Goal: Task Accomplishment & Management: Use online tool/utility

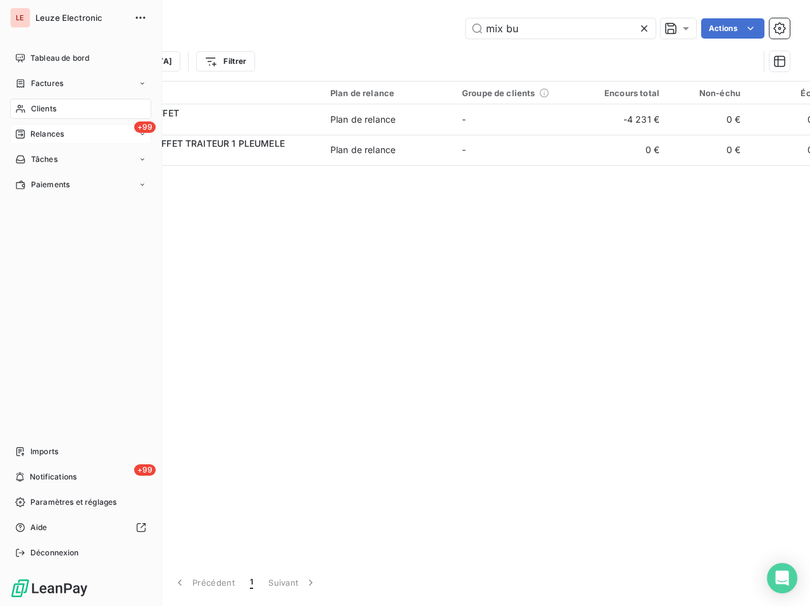
click at [42, 136] on span "Relances" at bounding box center [47, 134] width 34 height 11
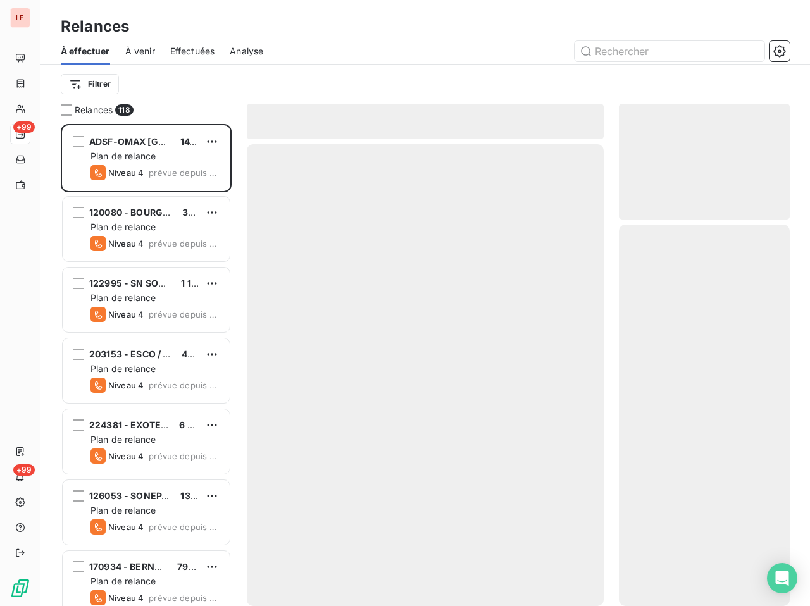
scroll to position [472, 160]
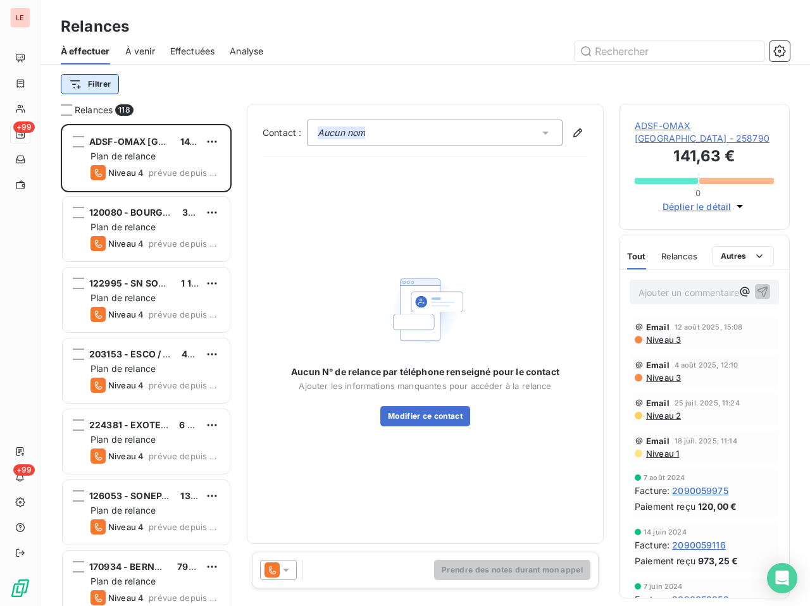
click at [108, 93] on html "LE +99 +99 Relances À effectuer À venir Effectuées Analyse Filtrer Relances 118…" at bounding box center [405, 303] width 810 height 606
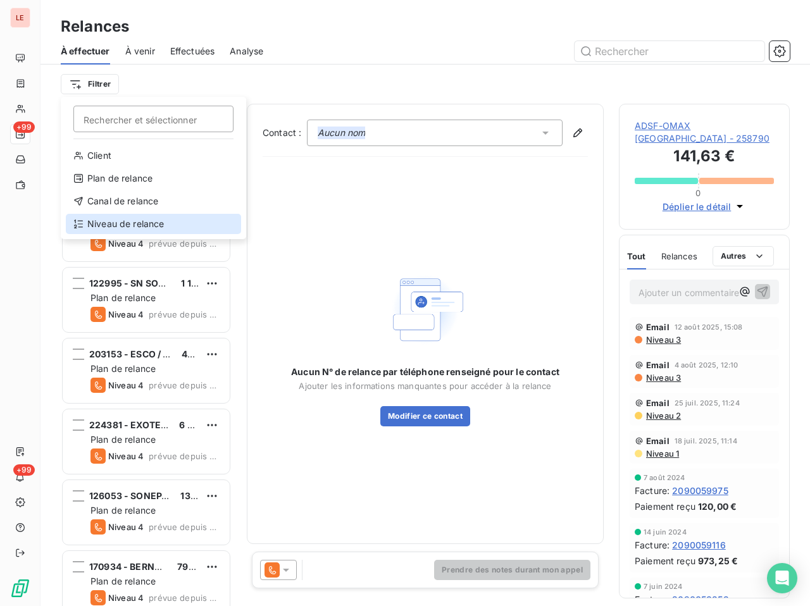
click at [177, 217] on div "Niveau de relance" at bounding box center [153, 224] width 175 height 20
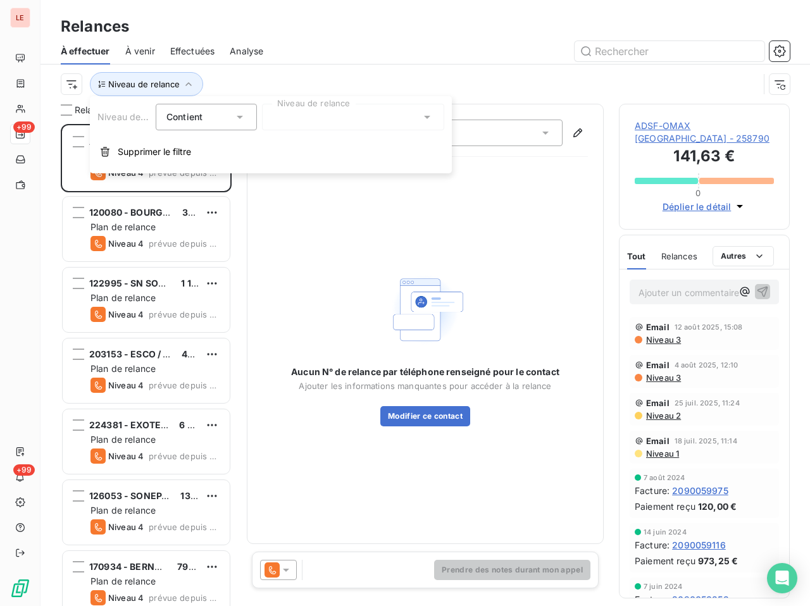
click at [261, 122] on div "Niveau de relance Contient is Niveau de relance" at bounding box center [270, 117] width 347 height 27
click at [268, 122] on div at bounding box center [353, 117] width 182 height 27
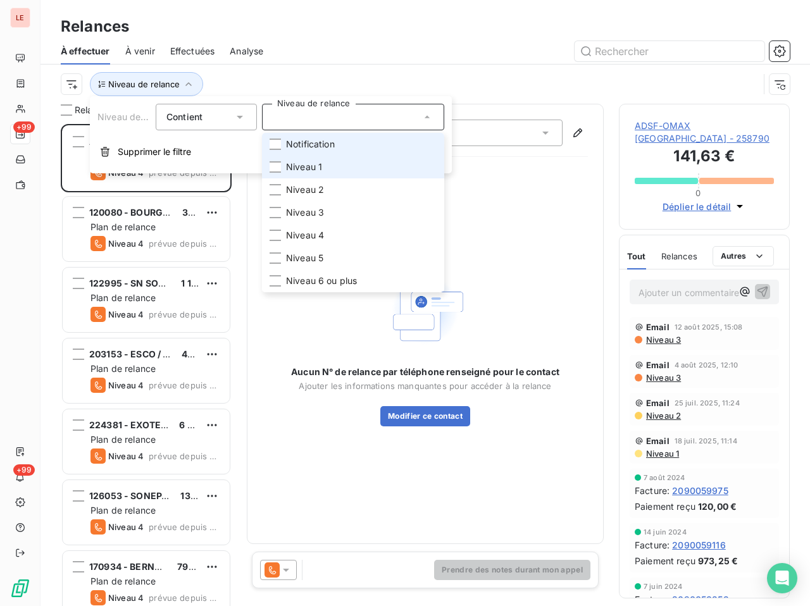
click at [274, 160] on li "Niveau 1" at bounding box center [353, 167] width 182 height 23
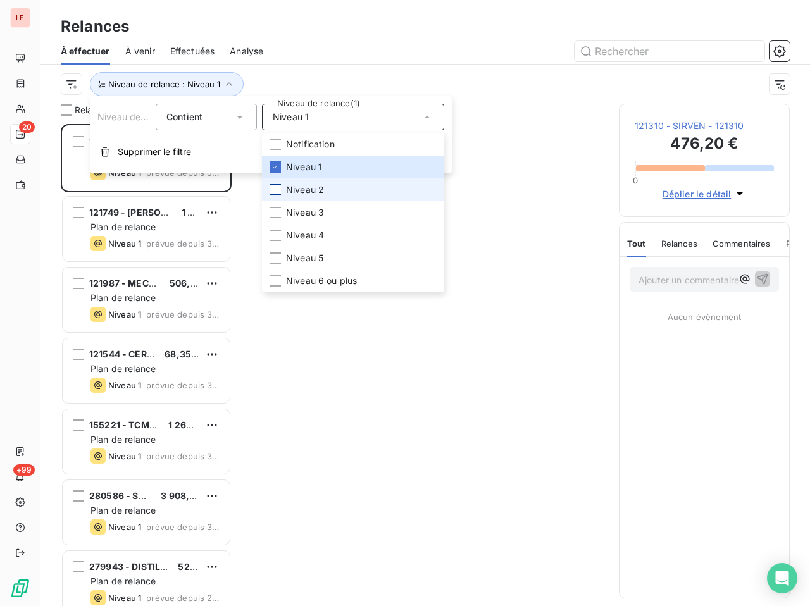
click at [271, 188] on div at bounding box center [275, 189] width 11 height 11
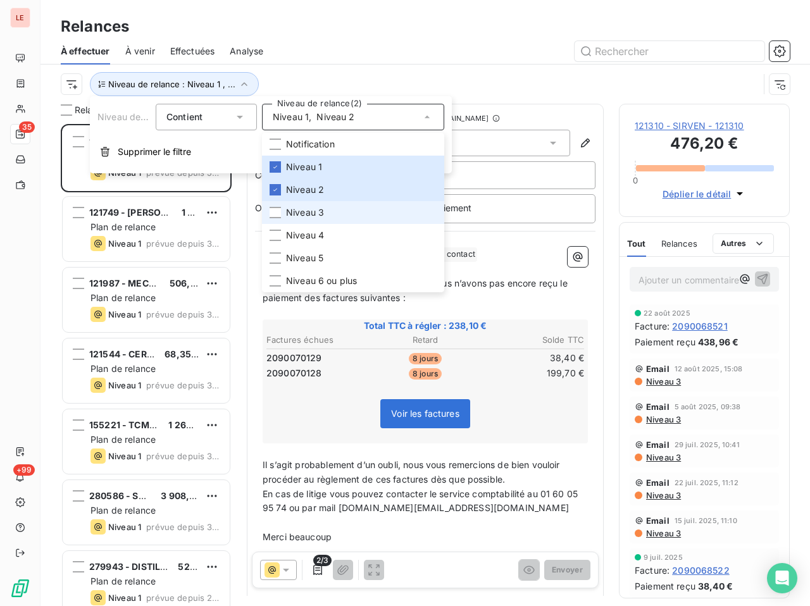
scroll to position [472, 160]
click at [281, 213] on li "Niveau 3" at bounding box center [353, 212] width 182 height 23
click at [267, 70] on div "Niveau de relance : Niveau 1 , ..." at bounding box center [425, 84] width 729 height 39
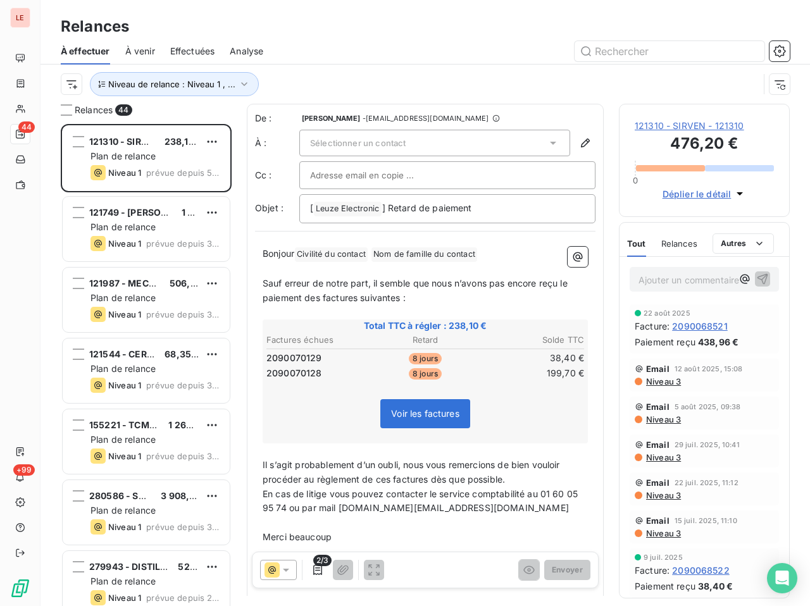
click at [67, 116] on div "Relances 44 121310 - SIRVEN 238,10 € Plan de relance Niveau 1 prévue depuis 5 j…" at bounding box center [146, 355] width 171 height 503
click at [68, 112] on div at bounding box center [66, 109] width 11 height 11
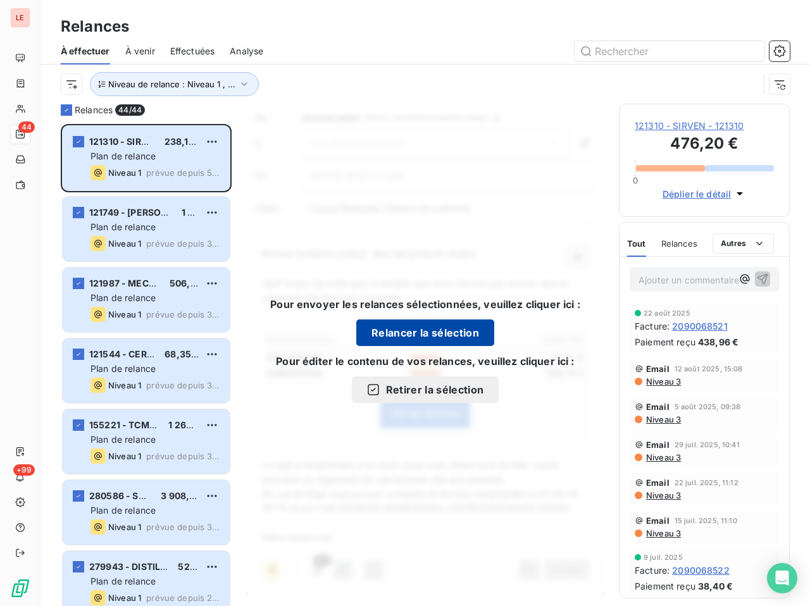
click at [474, 341] on button "Relancer la sélection" at bounding box center [425, 333] width 138 height 27
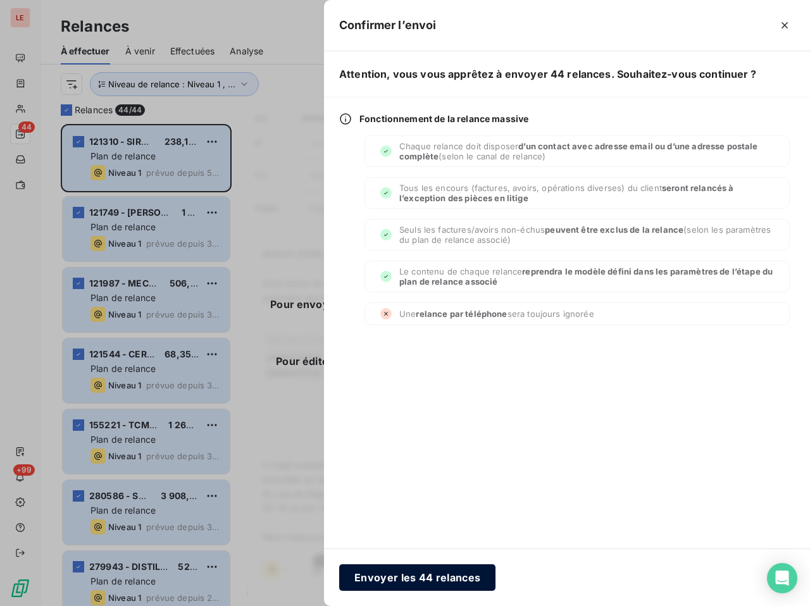
click at [478, 567] on button "Envoyer les 44 relances" at bounding box center [417, 578] width 156 height 27
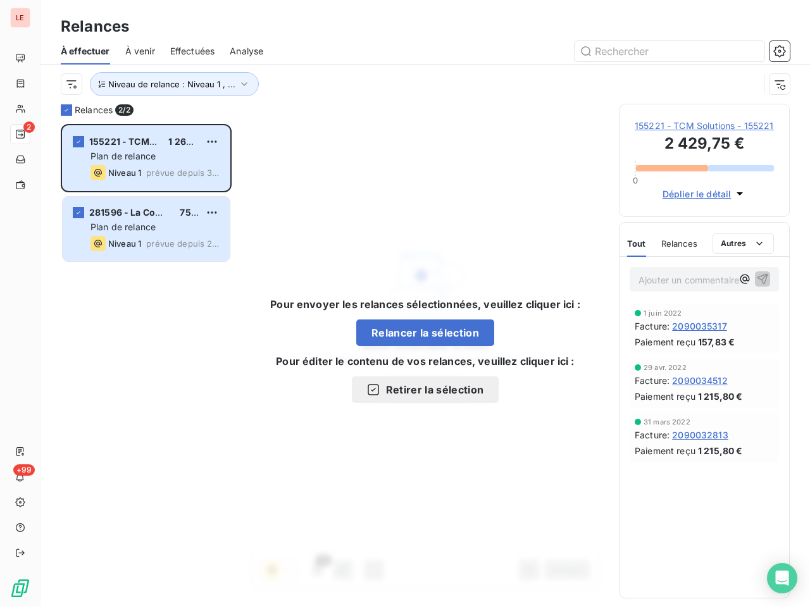
click at [663, 132] on span "155221 - TCM Solutions - 155221" at bounding box center [704, 126] width 139 height 13
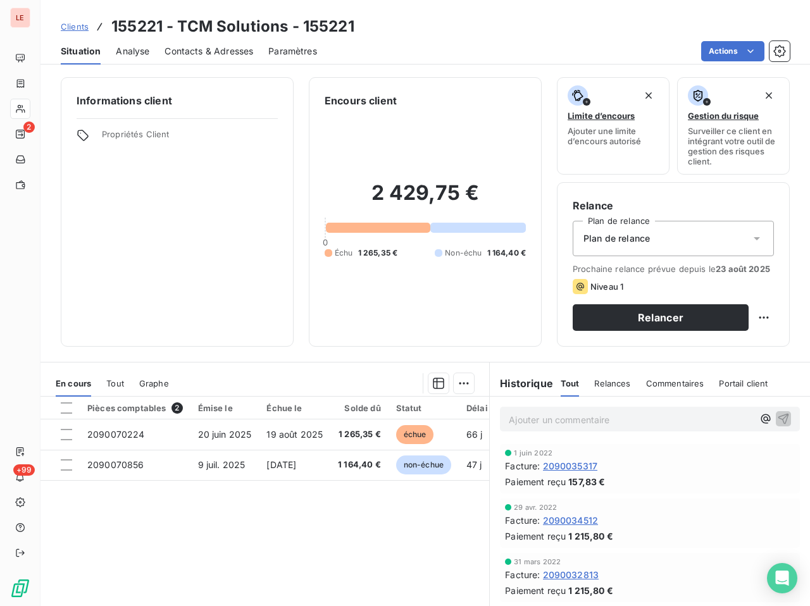
click at [195, 53] on span "Contacts & Adresses" at bounding box center [209, 51] width 89 height 13
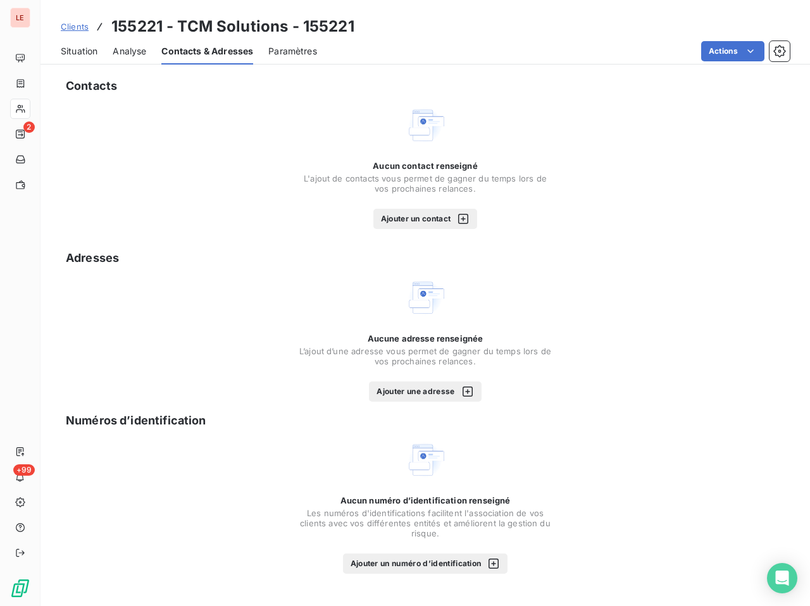
click at [442, 223] on button "Ajouter un contact" at bounding box center [426, 219] width 104 height 20
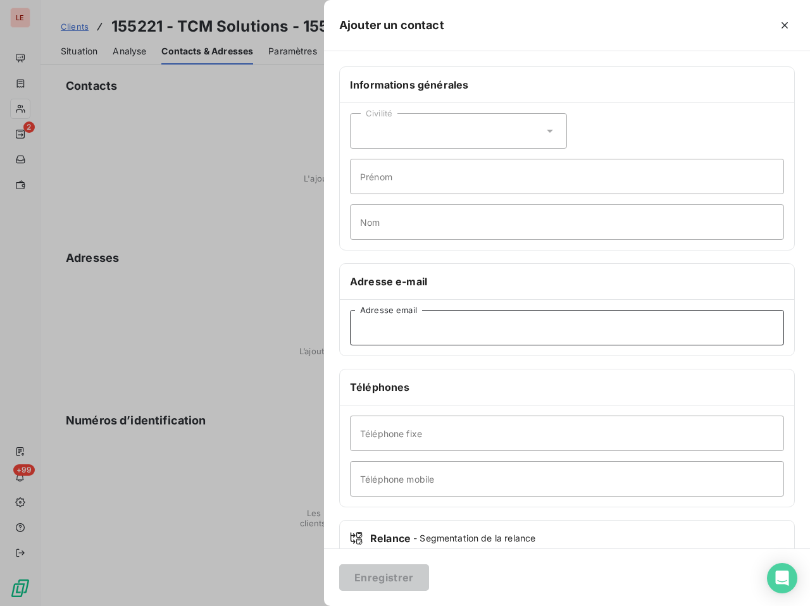
click at [487, 337] on input "Adresse email" at bounding box center [567, 327] width 434 height 35
paste input "[PERSON_NAME][EMAIL_ADDRESS][PERSON_NAME][DOMAIN_NAME]"
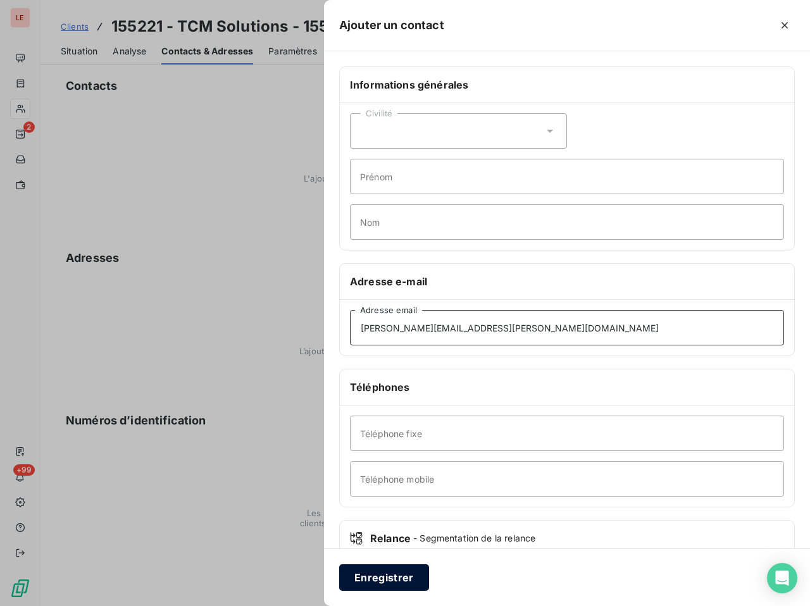
type input "[PERSON_NAME][EMAIL_ADDRESS][PERSON_NAME][DOMAIN_NAME]"
click at [398, 584] on button "Enregistrer" at bounding box center [384, 578] width 90 height 27
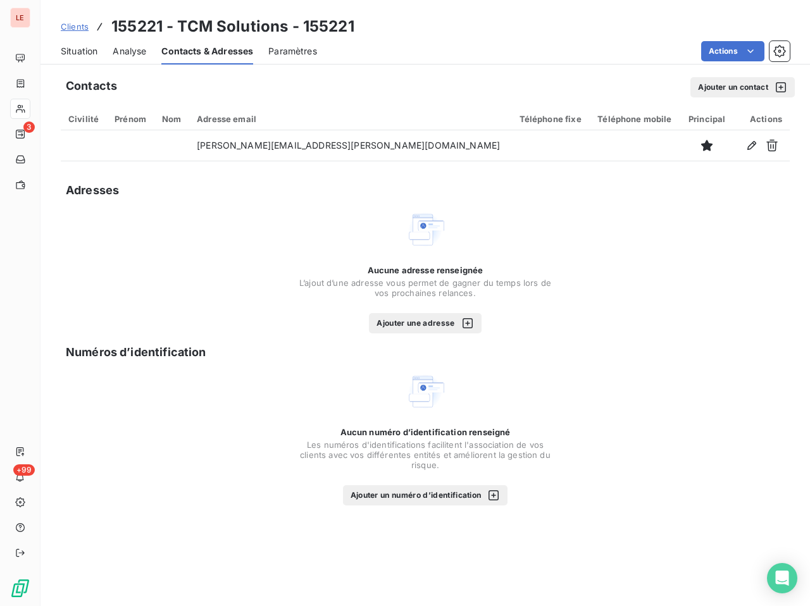
click at [94, 53] on span "Situation" at bounding box center [79, 51] width 37 height 13
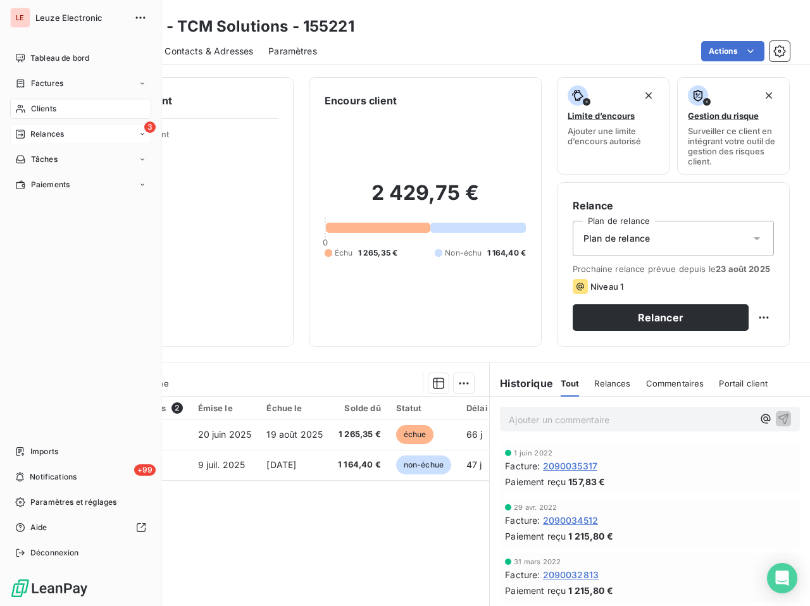
click at [18, 131] on icon at bounding box center [20, 134] width 10 height 10
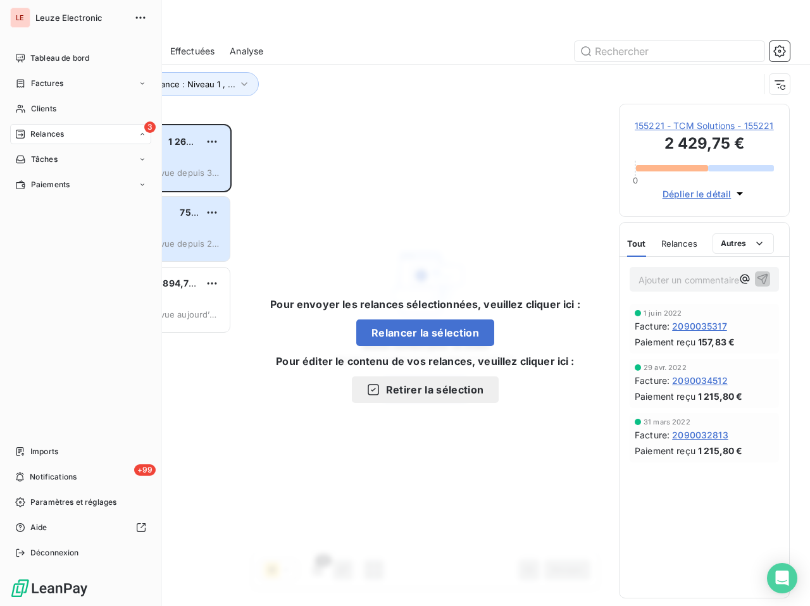
scroll to position [472, 160]
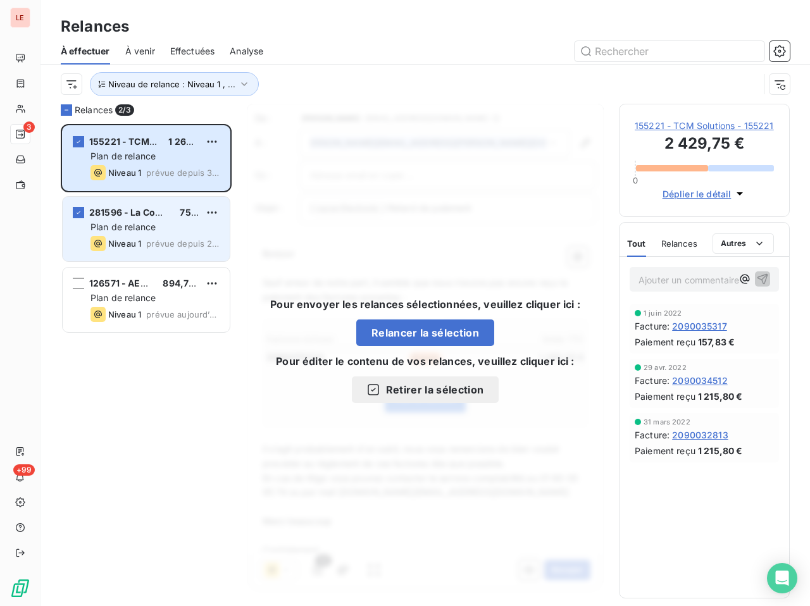
click at [86, 219] on div "281596 - La Compagnie Des Pyrénées 753,60 € Plan de relance Niveau 1 prévue dep…" at bounding box center [146, 229] width 167 height 65
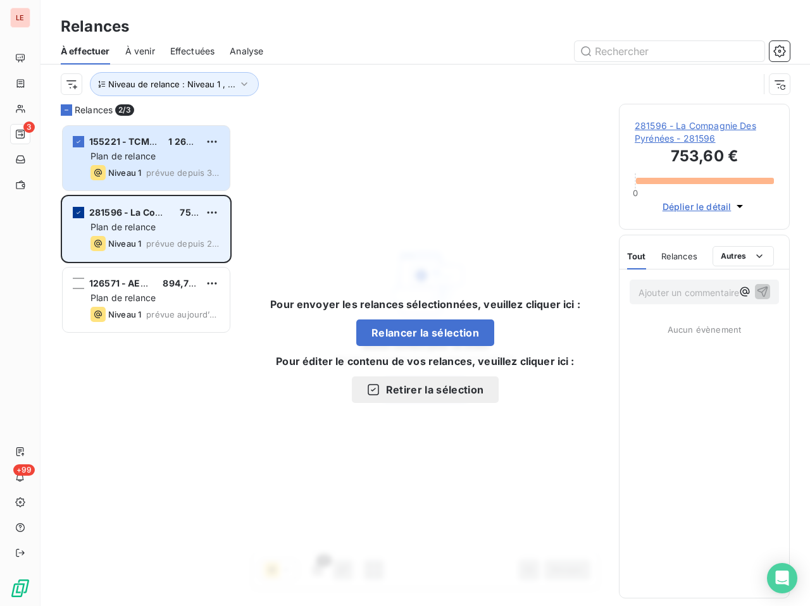
click at [74, 213] on div "grid" at bounding box center [78, 212] width 11 height 11
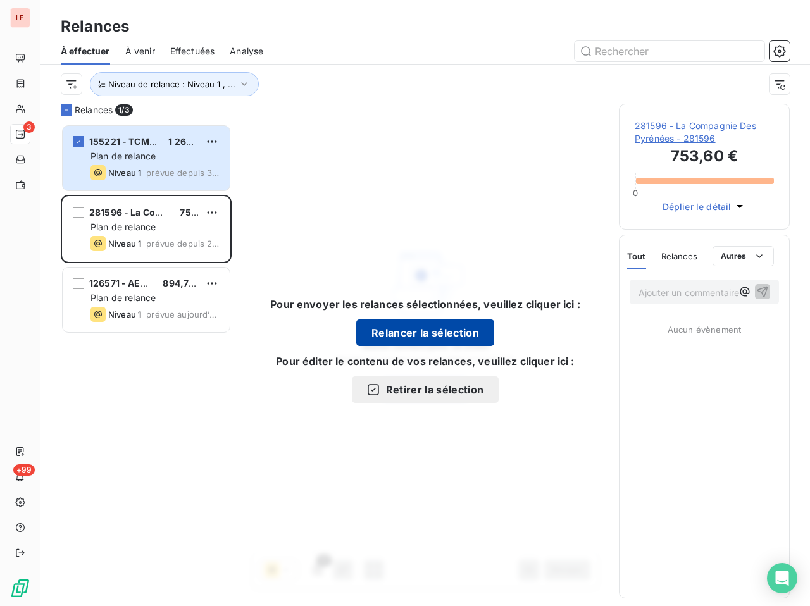
click at [413, 339] on button "Relancer la sélection" at bounding box center [425, 333] width 138 height 27
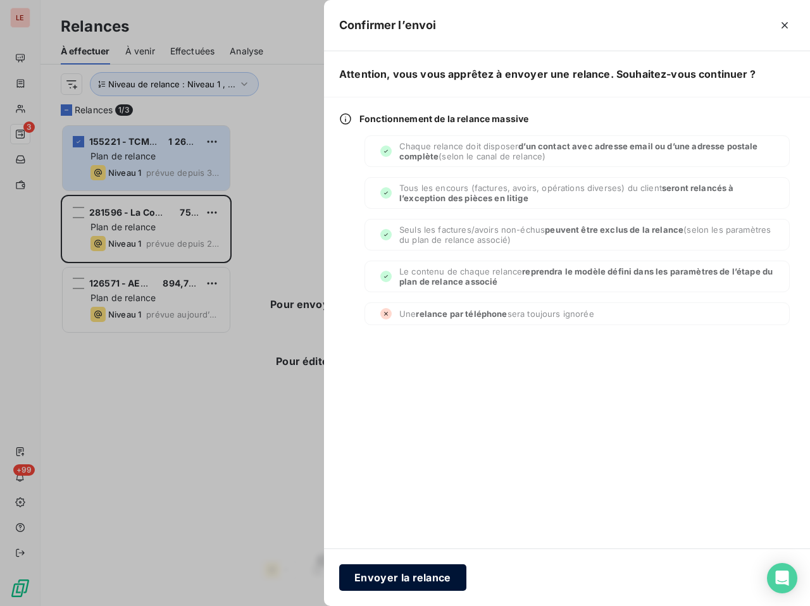
click at [443, 572] on button "Envoyer la relance" at bounding box center [402, 578] width 127 height 27
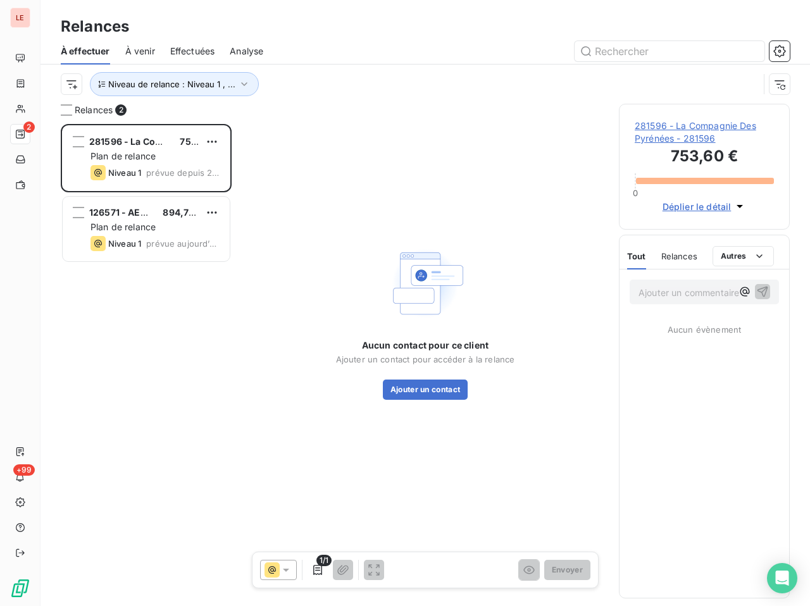
click at [663, 144] on span "281596 - La Compagnie Des Pyrénées - 281596" at bounding box center [704, 132] width 139 height 25
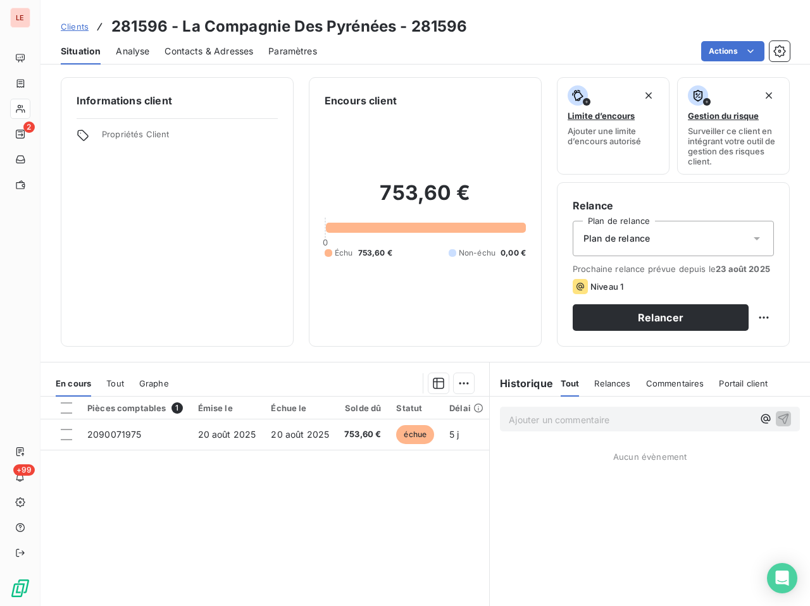
click at [218, 58] on div "Contacts & Adresses" at bounding box center [209, 51] width 89 height 27
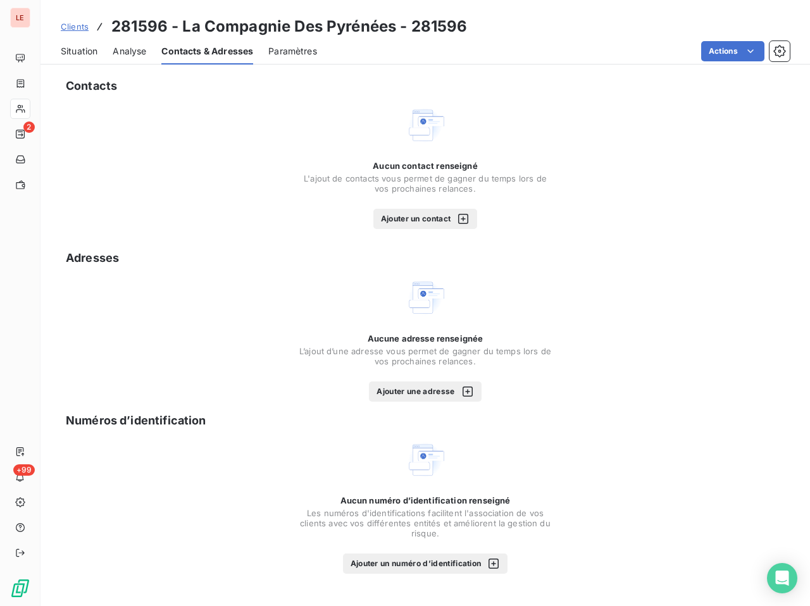
click at [427, 222] on button "Ajouter un contact" at bounding box center [426, 219] width 104 height 20
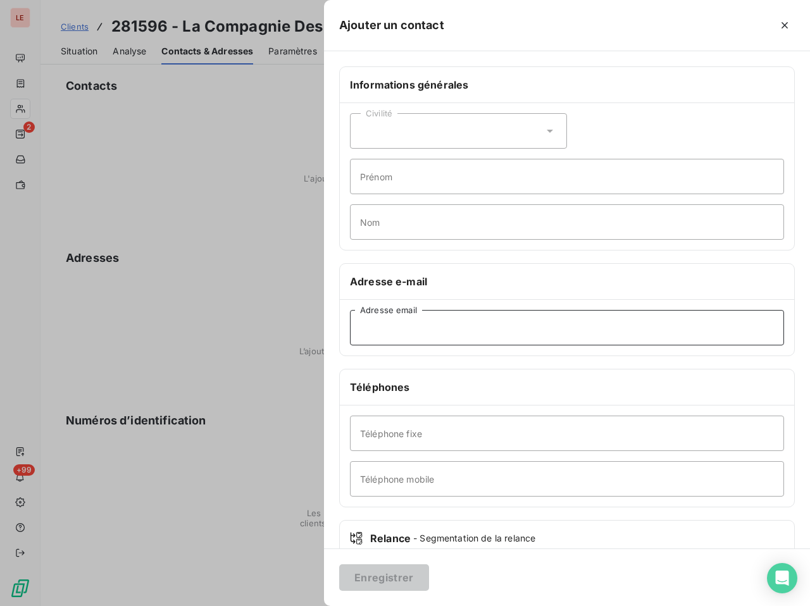
click at [463, 337] on input "Adresse email" at bounding box center [567, 327] width 434 height 35
paste input "[EMAIL_ADDRESS][DOMAIN_NAME]"
drag, startPoint x: 385, startPoint y: 328, endPoint x: 353, endPoint y: 343, distance: 35.1
click at [353, 343] on input "[EMAIL_ADDRESS][DOMAIN_NAME]" at bounding box center [567, 327] width 434 height 35
type input "[EMAIL_ADDRESS][DOMAIN_NAME]"
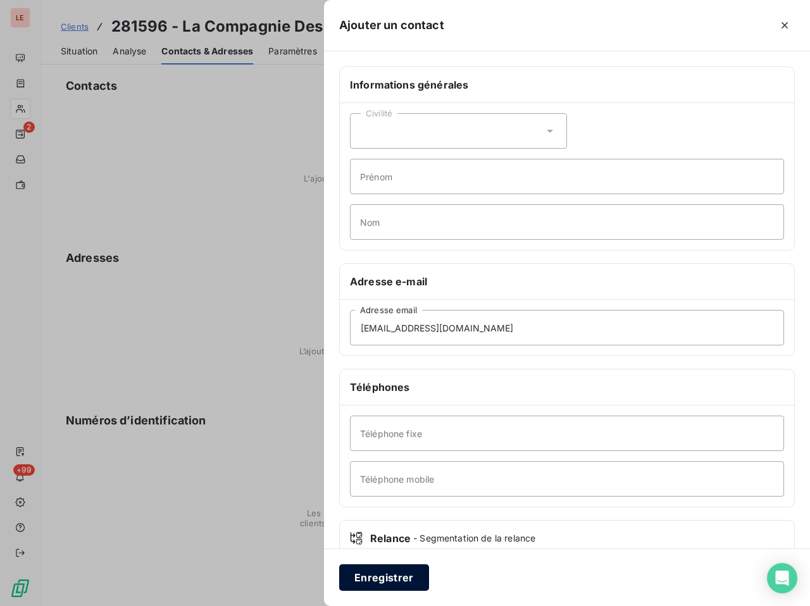
click at [415, 587] on button "Enregistrer" at bounding box center [384, 578] width 90 height 27
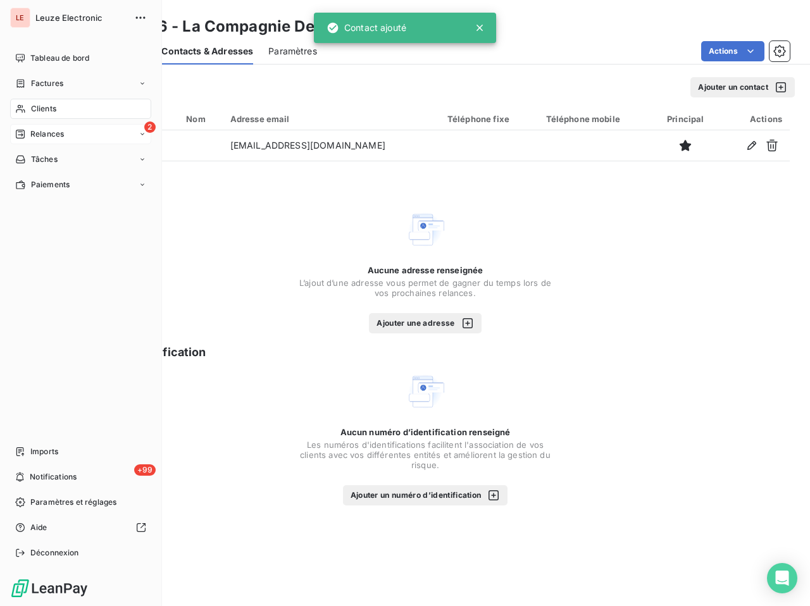
click at [37, 129] on span "Relances" at bounding box center [47, 134] width 34 height 11
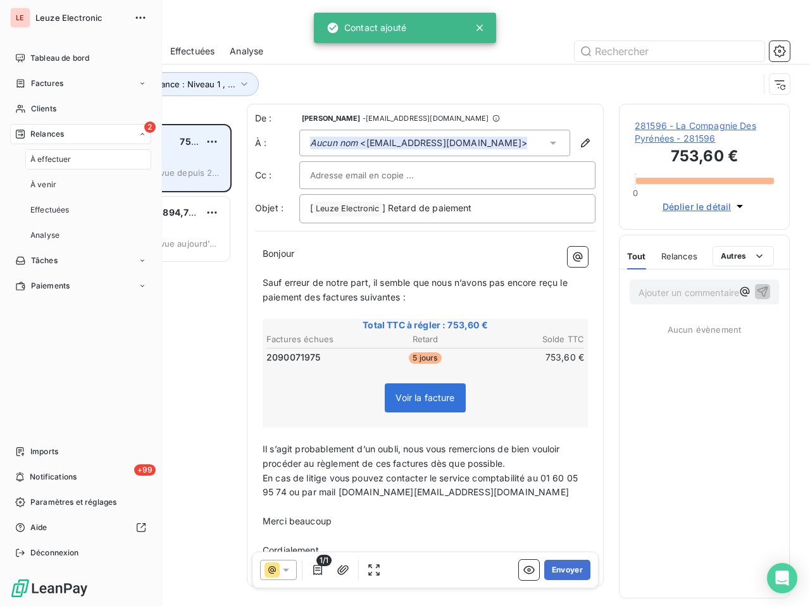
scroll to position [472, 160]
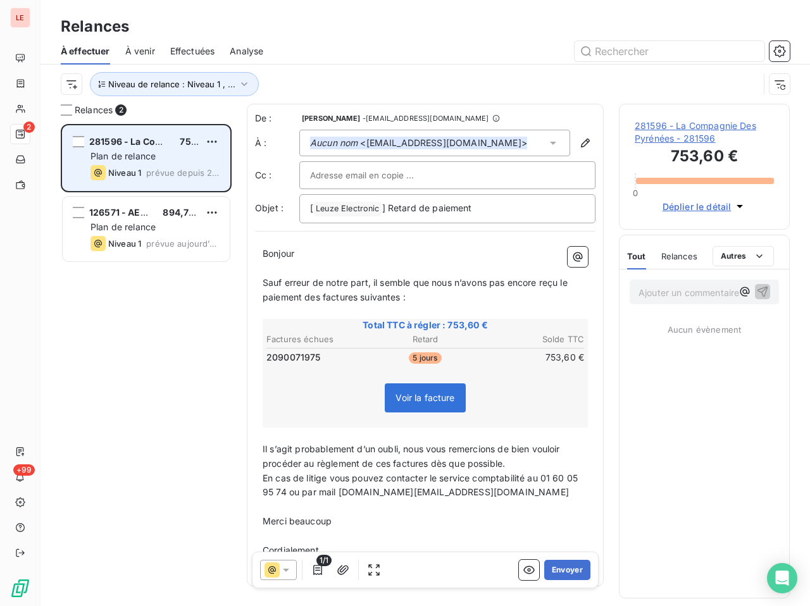
click at [92, 144] on span "281596 - La Compagnie Des Pyrénées" at bounding box center [172, 141] width 166 height 11
click at [81, 144] on div "grid" at bounding box center [78, 141] width 11 height 11
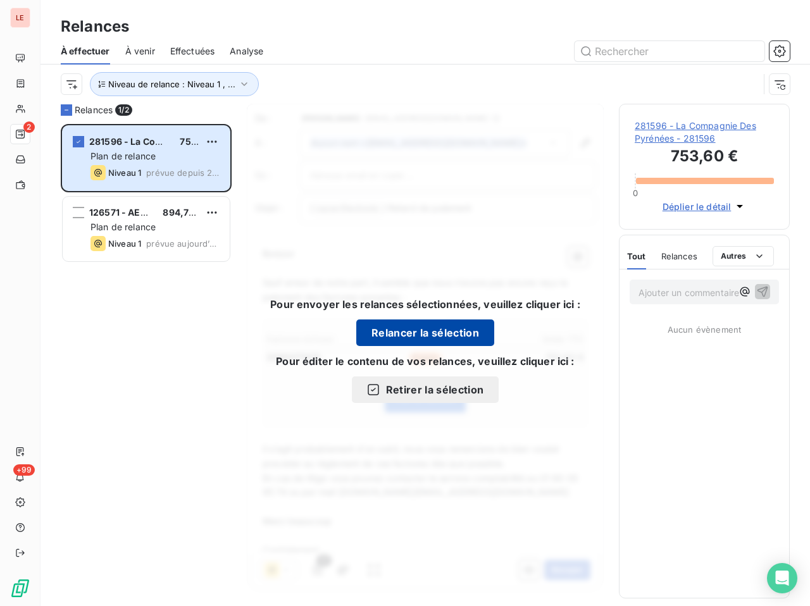
click at [402, 341] on button "Relancer la sélection" at bounding box center [425, 333] width 138 height 27
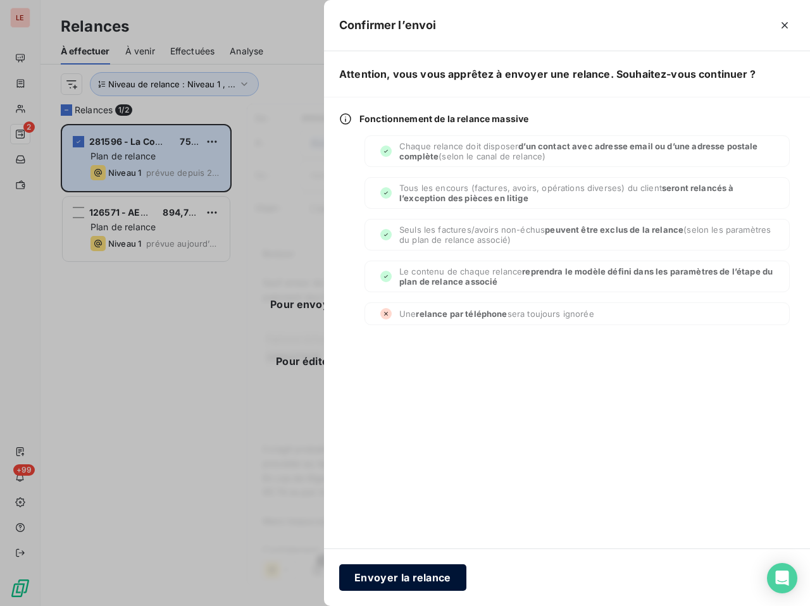
click at [444, 581] on button "Envoyer la relance" at bounding box center [402, 578] width 127 height 27
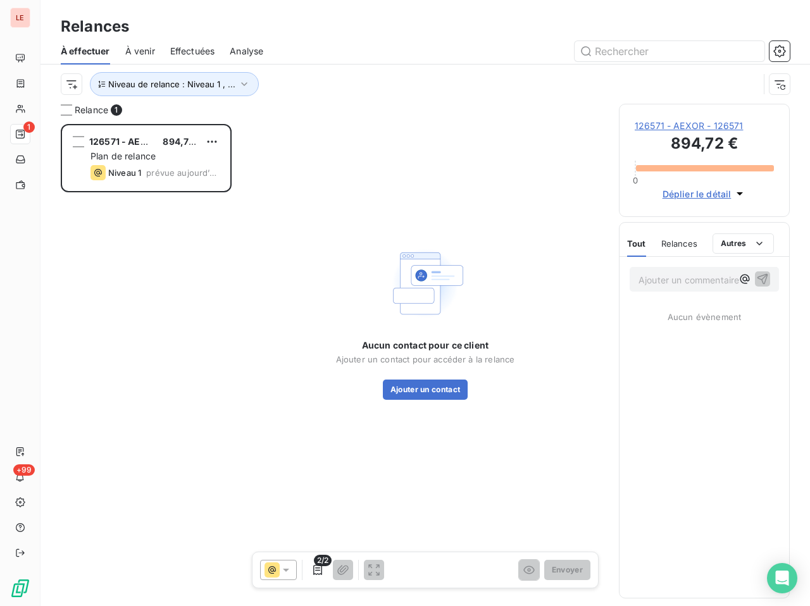
click at [643, 129] on span "126571 - AEXOR - 126571" at bounding box center [704, 126] width 139 height 13
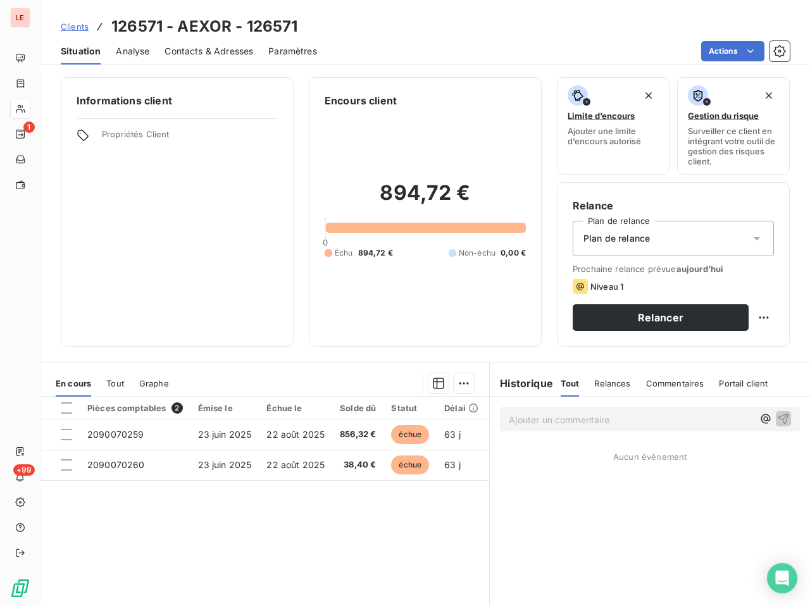
click at [185, 58] on div "Contacts & Adresses" at bounding box center [209, 51] width 89 height 27
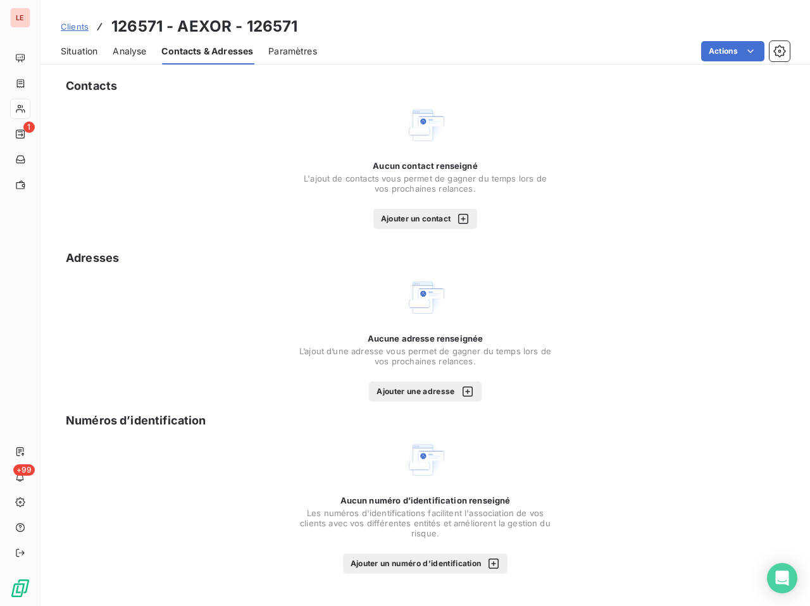
click at [394, 217] on button "Ajouter un contact" at bounding box center [426, 219] width 104 height 20
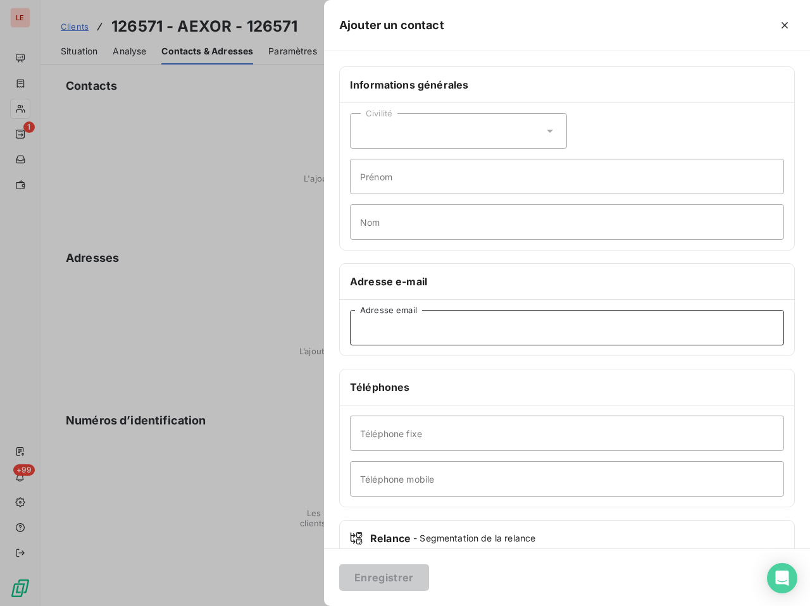
click at [461, 329] on input "Adresse email" at bounding box center [567, 327] width 434 height 35
paste input "[EMAIL_ADDRESS][DOMAIN_NAME]"
type input "[EMAIL_ADDRESS][DOMAIN_NAME]"
click at [384, 570] on button "Enregistrer" at bounding box center [384, 578] width 90 height 27
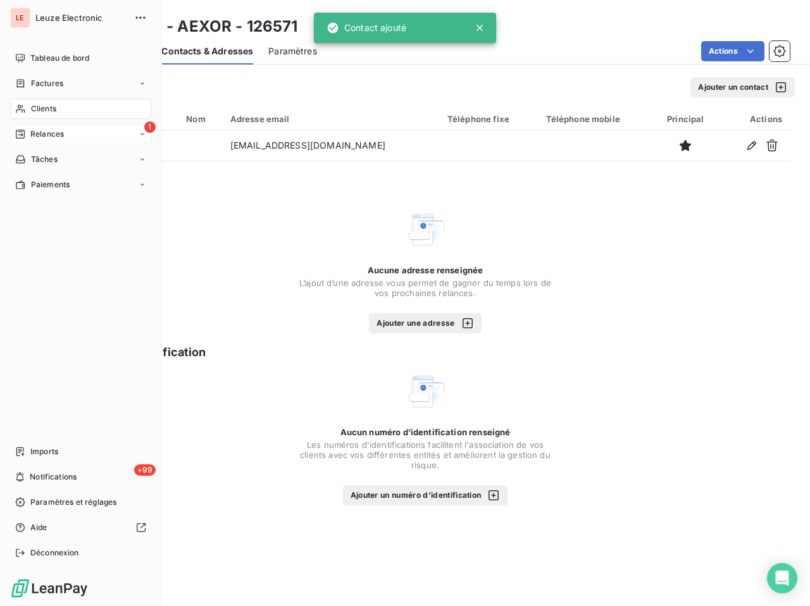
click at [33, 128] on div "1 Relances" at bounding box center [80, 134] width 141 height 20
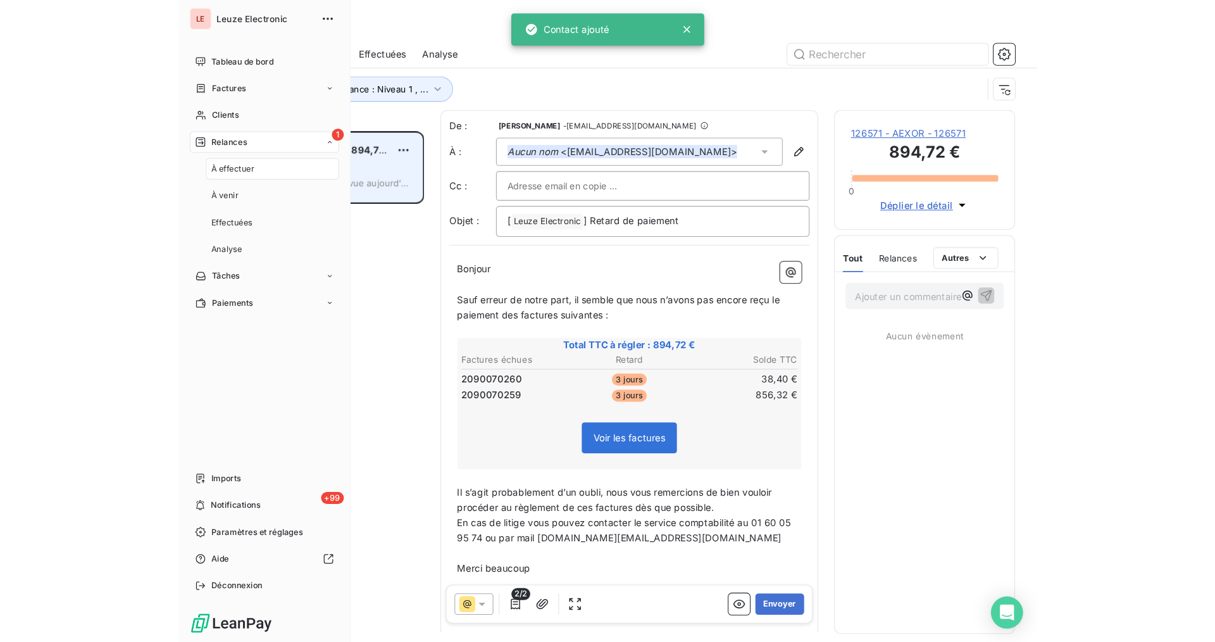
scroll to position [472, 160]
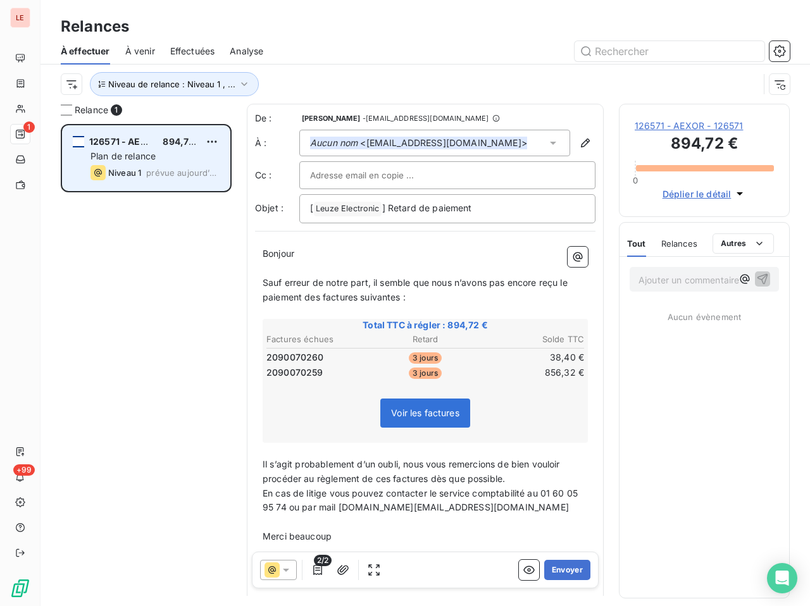
click at [82, 141] on div "grid" at bounding box center [78, 141] width 11 height 11
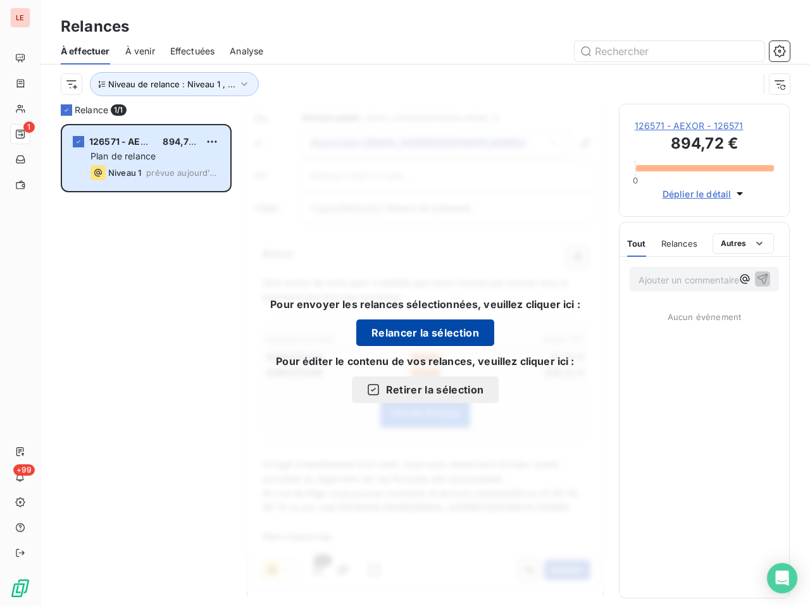
click at [457, 343] on button "Relancer la sélection" at bounding box center [425, 333] width 138 height 27
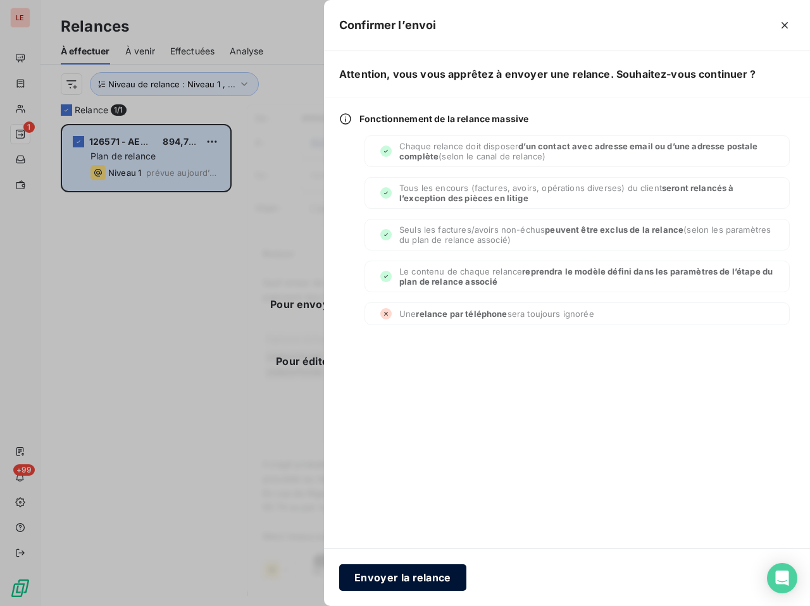
click at [439, 586] on button "Envoyer la relance" at bounding box center [402, 578] width 127 height 27
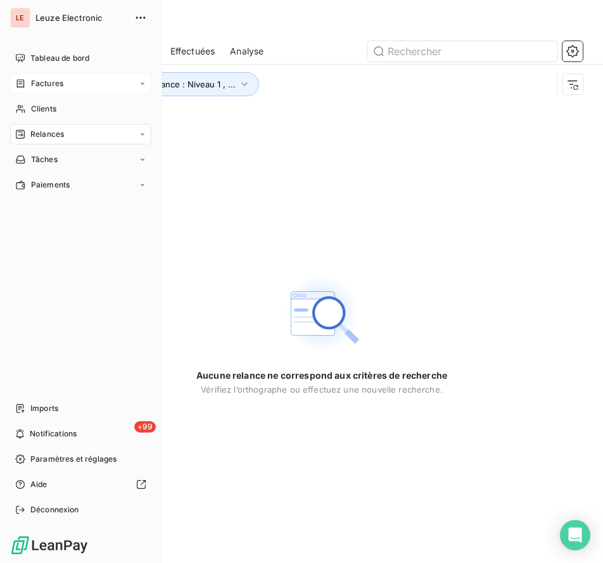
click at [41, 90] on div "Factures" at bounding box center [80, 83] width 141 height 20
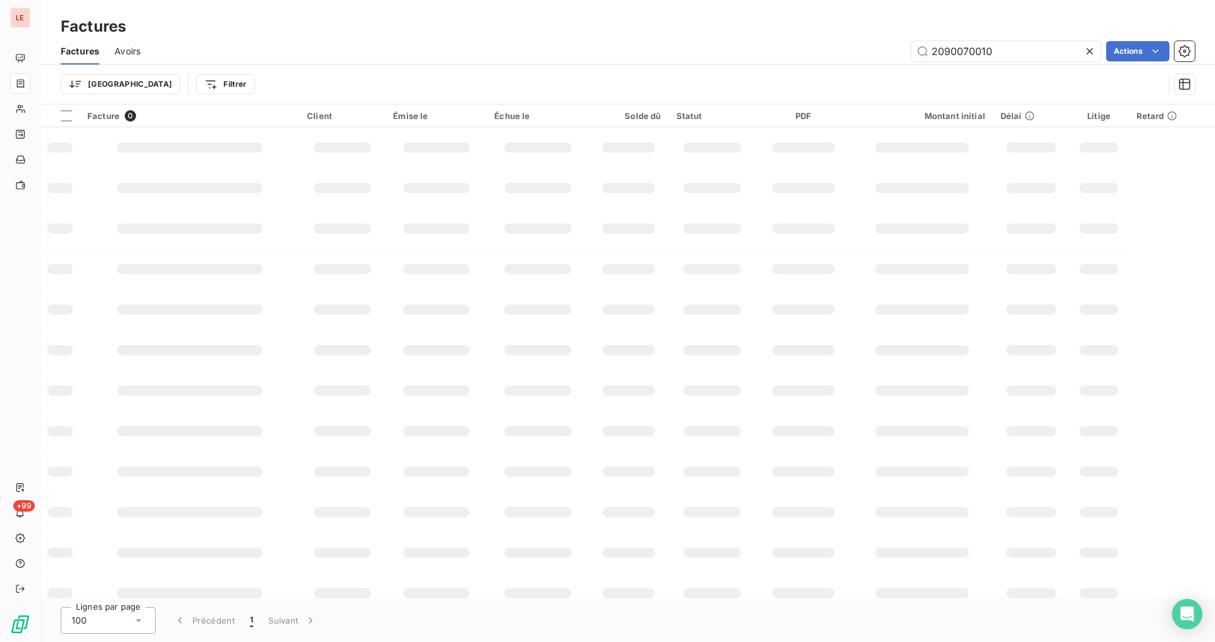
drag, startPoint x: 1027, startPoint y: 53, endPoint x: 972, endPoint y: 68, distance: 57.7
click at [810, 68] on div "Factures Avoirs 2090070010 Actions Trier Filtrer" at bounding box center [628, 71] width 1175 height 66
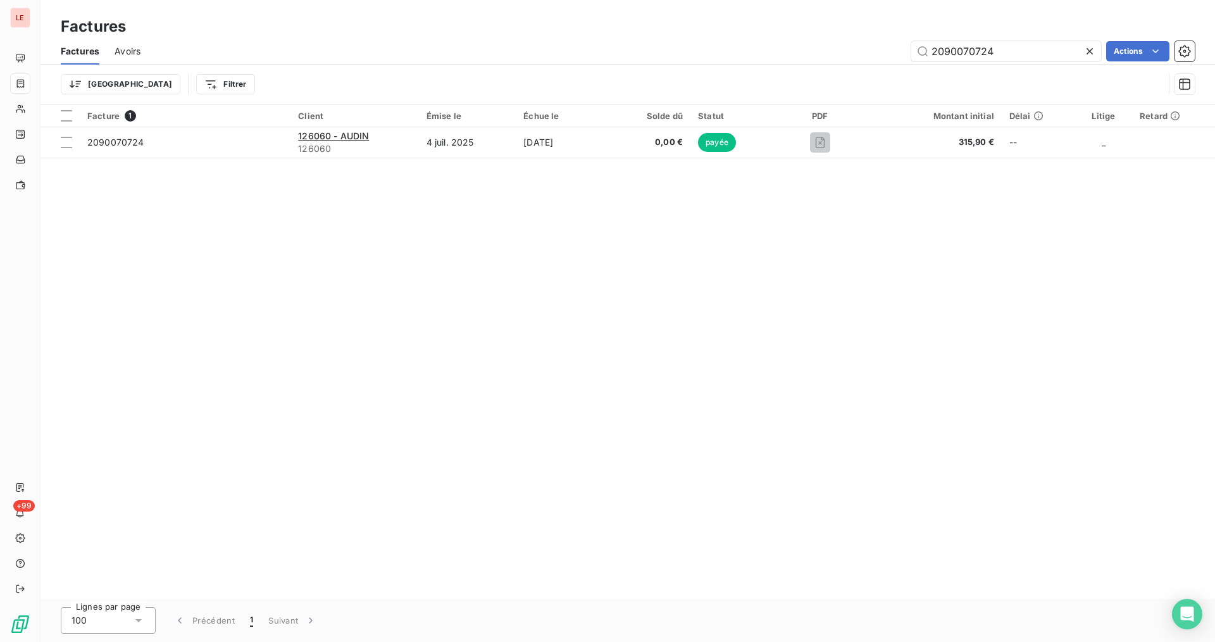
drag, startPoint x: 998, startPoint y: 60, endPoint x: 974, endPoint y: 67, distance: 25.0
click at [810, 67] on div "Factures Avoirs 2090070724 Actions Trier Filtrer" at bounding box center [628, 71] width 1175 height 66
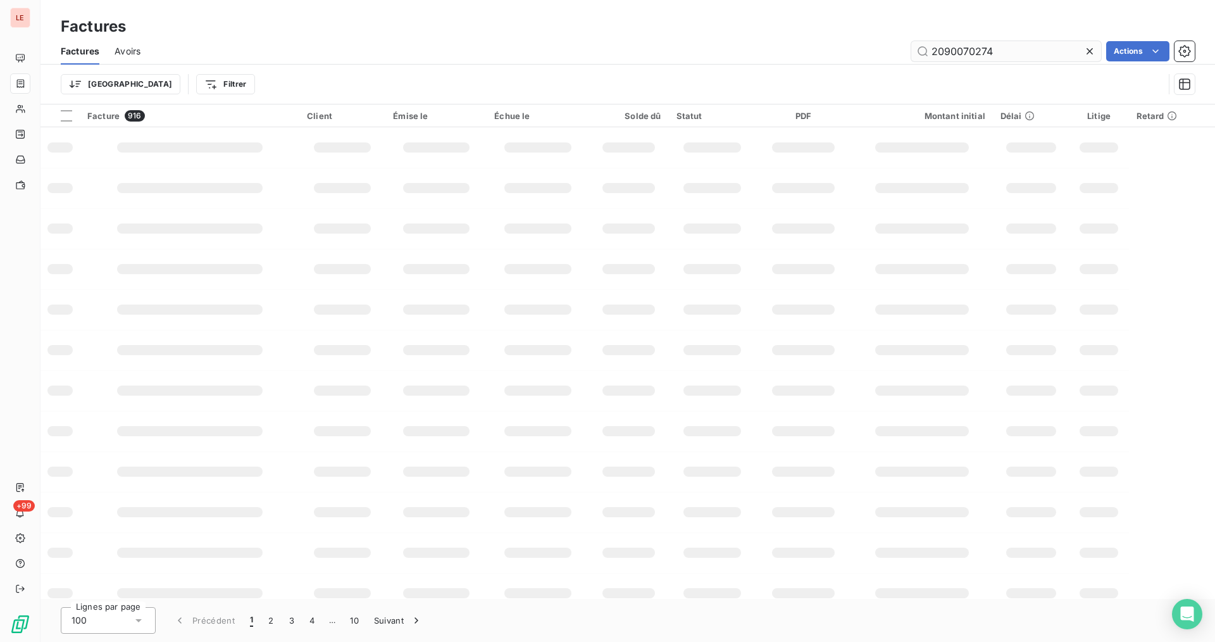
click at [810, 54] on input "2090070274" at bounding box center [1007, 51] width 190 height 20
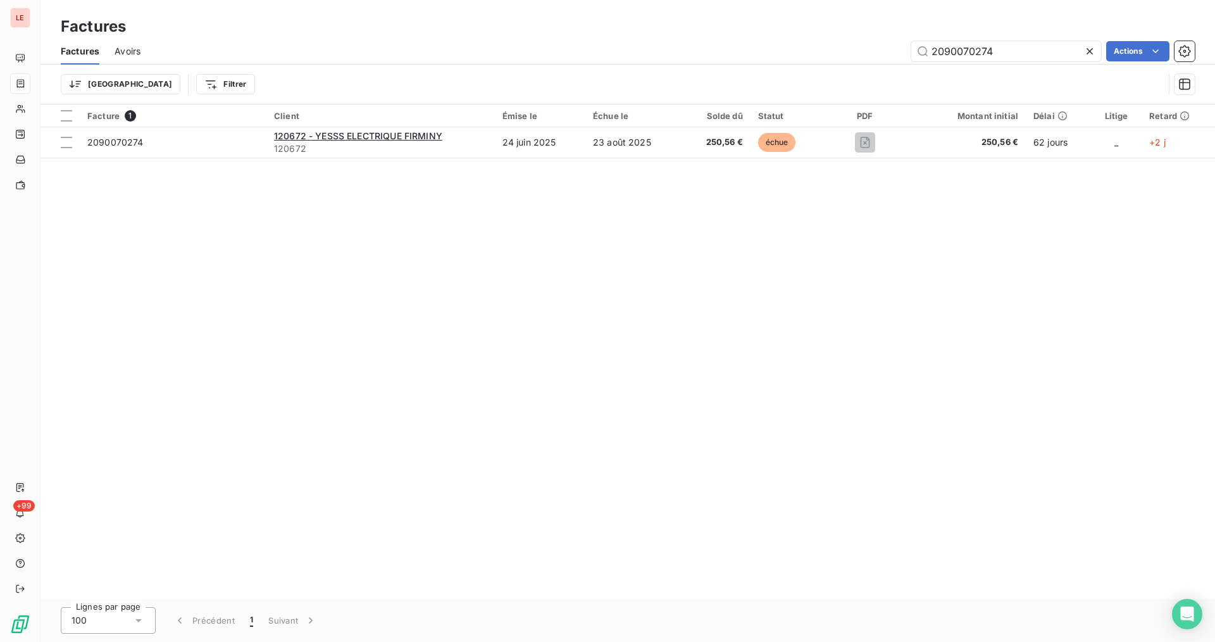
type input "2090070274"
